Goal: Find specific page/section

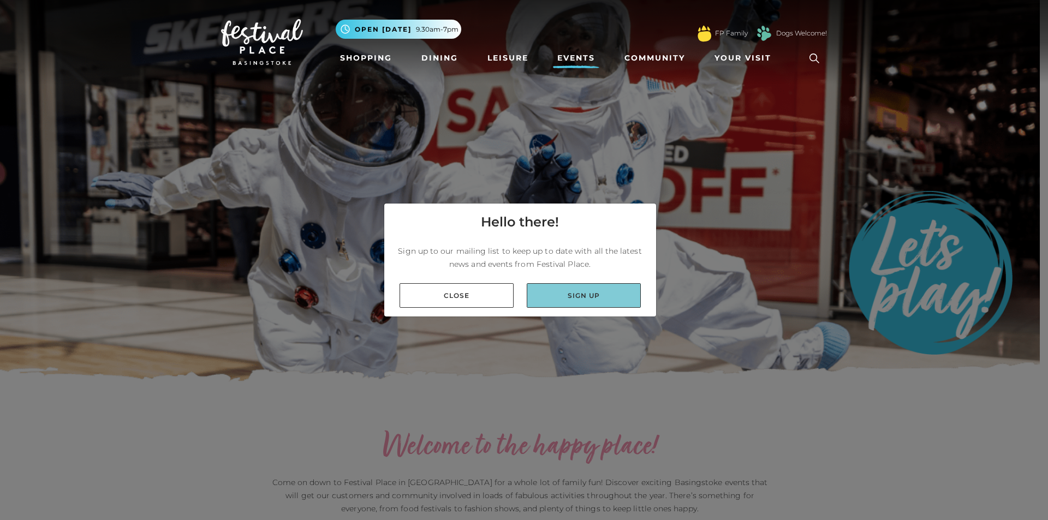
click at [564, 300] on link "Sign up" at bounding box center [584, 295] width 114 height 25
click at [503, 294] on link "Close" at bounding box center [456, 295] width 114 height 25
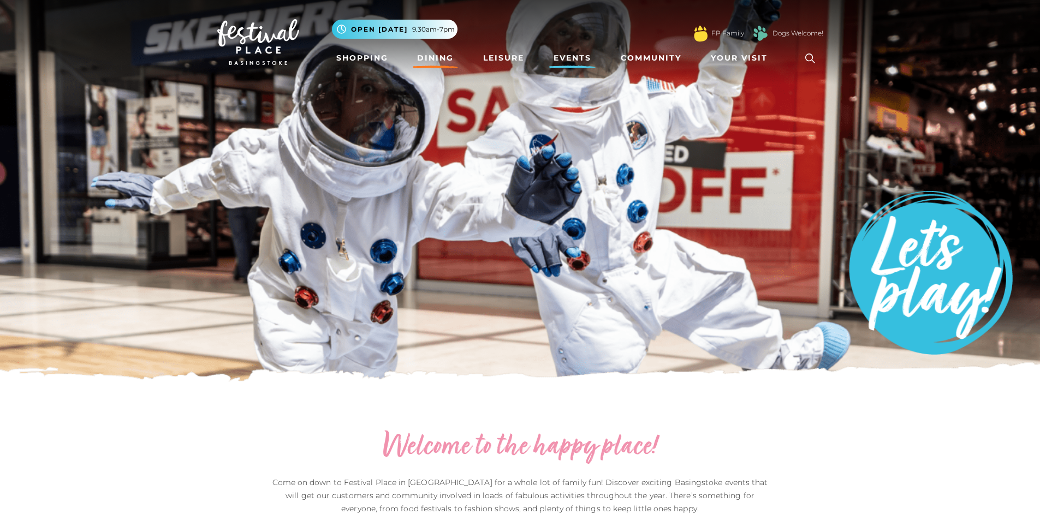
click at [425, 56] on link "Dining" at bounding box center [435, 58] width 45 height 20
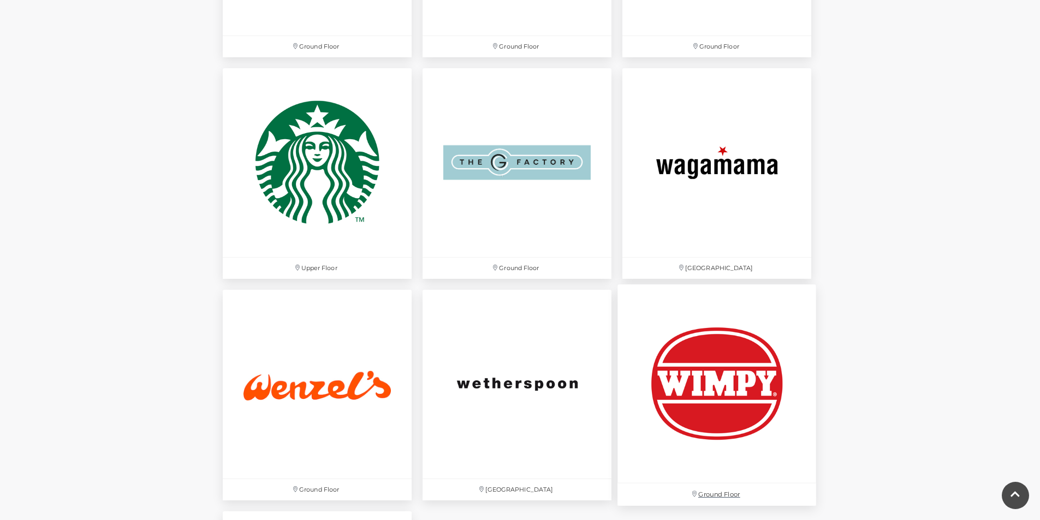
scroll to position [3700, 0]
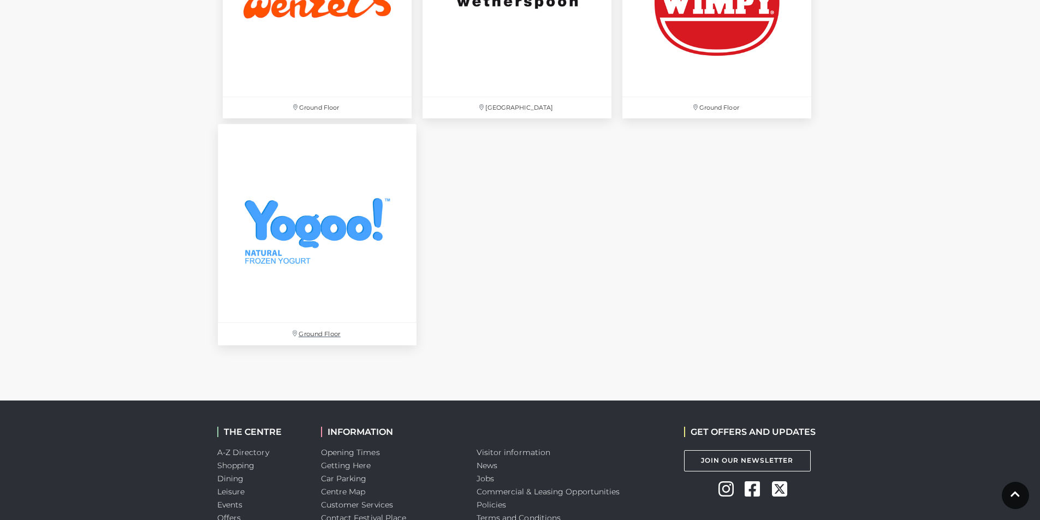
click at [313, 229] on img at bounding box center [317, 223] width 199 height 199
